Goal: Transaction & Acquisition: Subscribe to service/newsletter

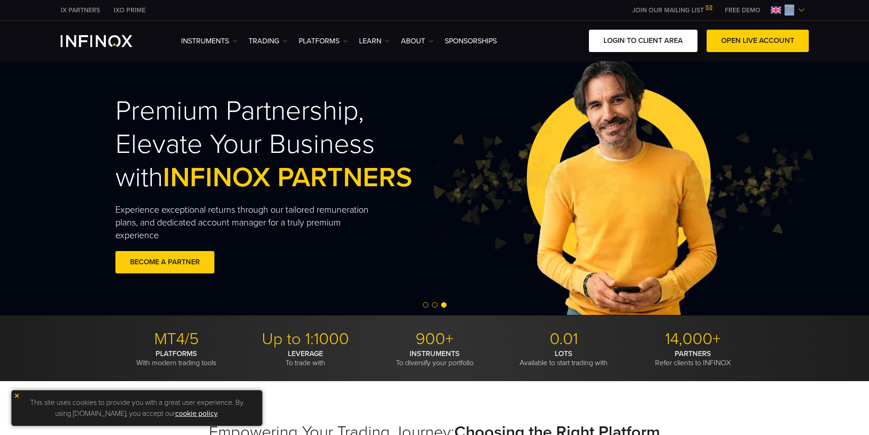
click at [653, 42] on link "LOGIN TO CLIENT AREA" at bounding box center [643, 41] width 109 height 22
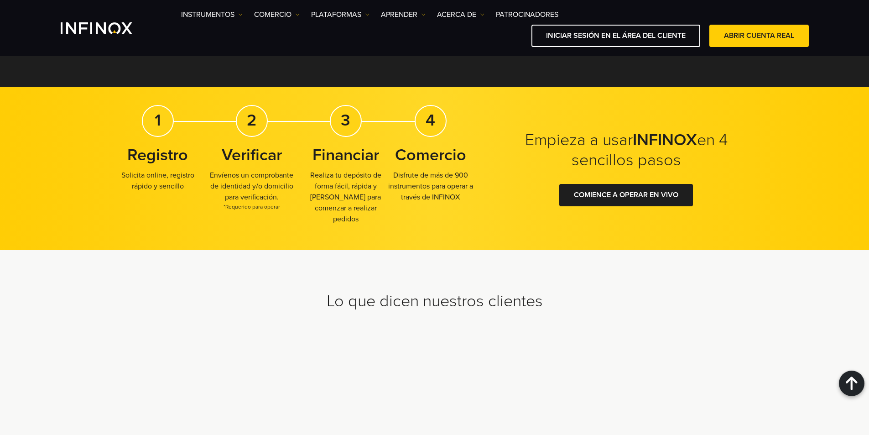
scroll to position [2460, 0]
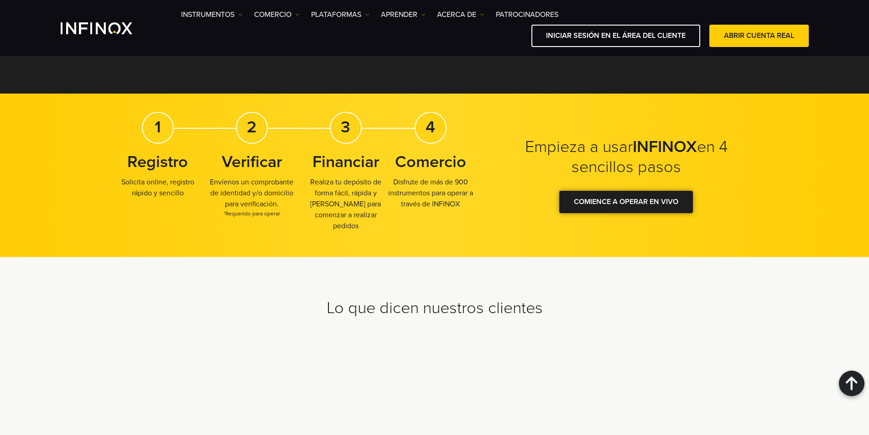
click at [626, 202] on div at bounding box center [626, 202] width 0 height 0
click at [644, 206] on font "COMIENCE A OPERAR EN VIVO" at bounding box center [626, 201] width 104 height 9
